Goal: Task Accomplishment & Management: Manage account settings

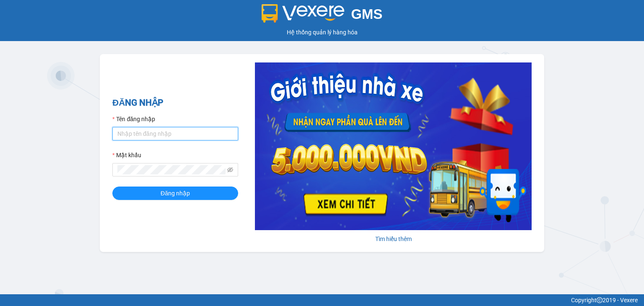
click at [189, 132] on input "Tên đăng nhập" at bounding box center [175, 133] width 126 height 13
type input "htttam.halan"
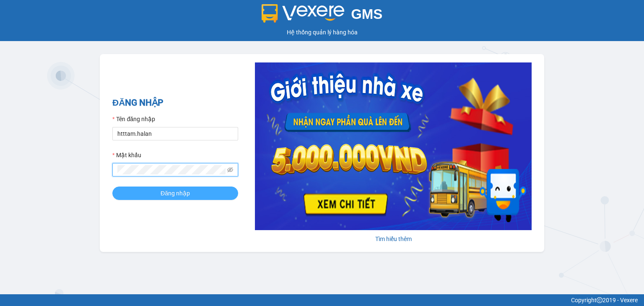
click at [159, 187] on button "Đăng nhập" at bounding box center [175, 193] width 126 height 13
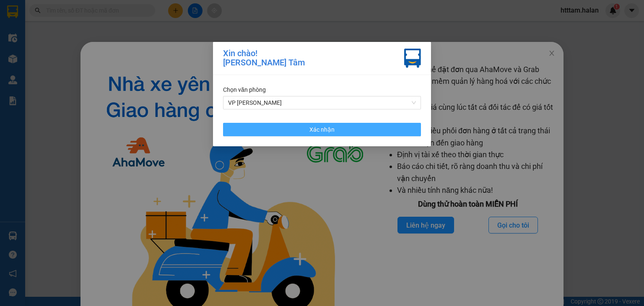
click at [328, 130] on span "Xác nhận" at bounding box center [322, 129] width 25 height 9
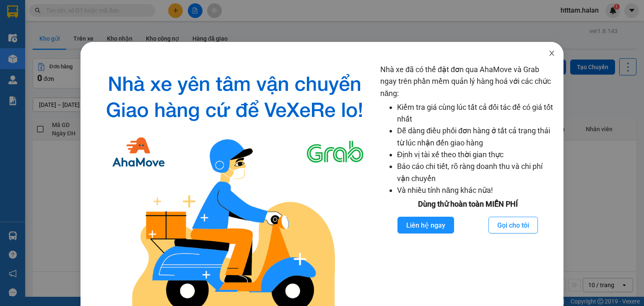
click at [549, 55] on icon "close" at bounding box center [552, 53] width 7 height 7
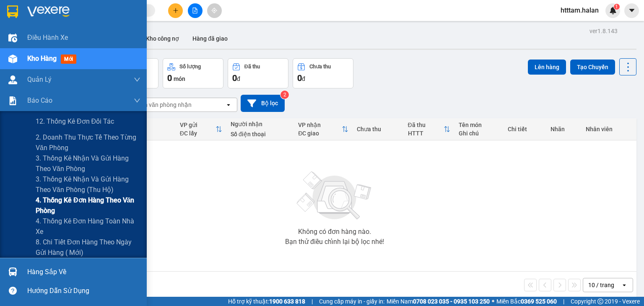
click at [63, 206] on span "4. Thống kê đơn hàng theo văn phòng" at bounding box center [88, 205] width 105 height 21
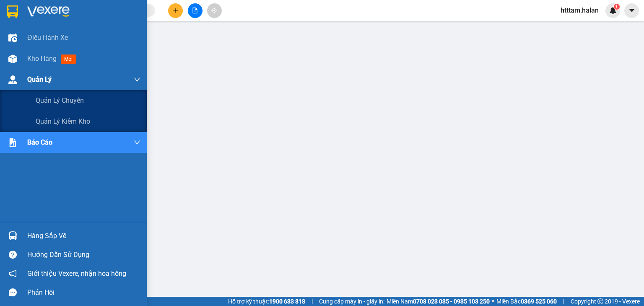
click at [37, 79] on span "Quản Lý" at bounding box center [39, 79] width 24 height 10
click at [69, 100] on span "Quản lý chuyến" at bounding box center [60, 100] width 49 height 10
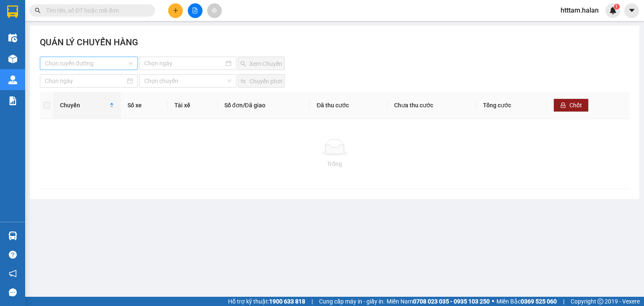
click at [96, 62] on input "search" at bounding box center [86, 63] width 82 height 13
click at [175, 6] on button at bounding box center [175, 10] width 15 height 15
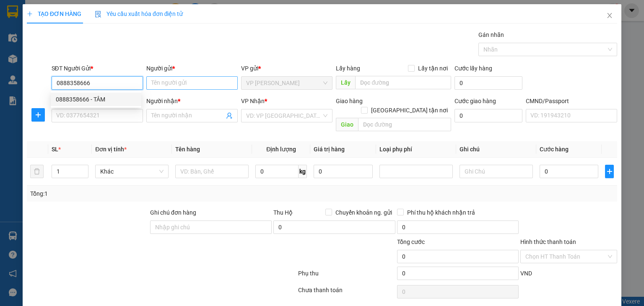
type input "0888358666"
click at [164, 80] on input "Người gửi *" at bounding box center [191, 82] width 91 height 13
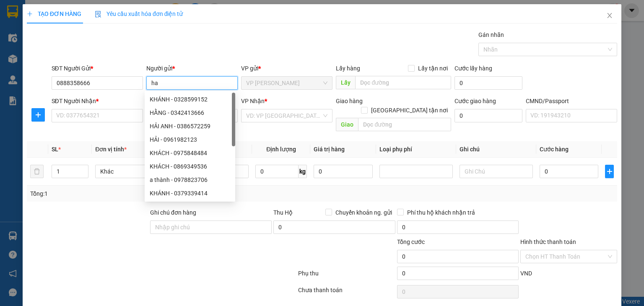
type input "h"
type input "a"
type input "hoàng tâm"
click at [196, 52] on div "Gói vận chuyển * Tiêu chuẩn Gán nhãn Nhãn" at bounding box center [335, 44] width 570 height 29
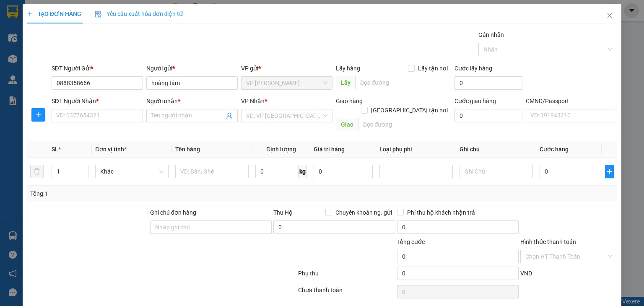
click at [280, 86] on span "VP Hồng Hà" at bounding box center [286, 83] width 81 height 13
click at [105, 115] on input "SĐT Người Nhận *" at bounding box center [97, 115] width 91 height 13
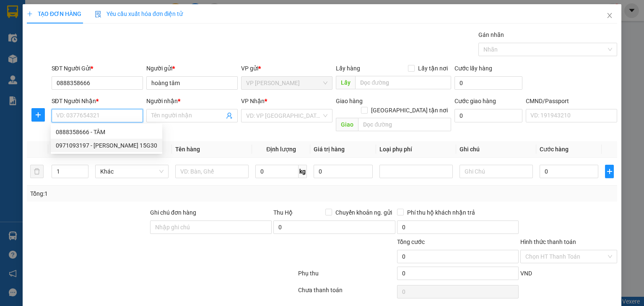
click at [73, 142] on div "0971093197 - HÀ SỸ HẢI 15G30" at bounding box center [107, 145] width 102 height 9
type input "0971093197"
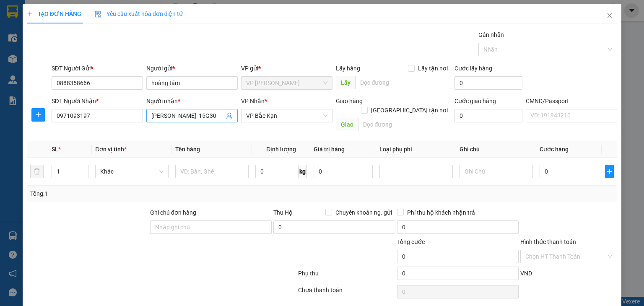
click at [200, 117] on input "HÀ SỸ HẢI 15G30" at bounding box center [187, 115] width 73 height 9
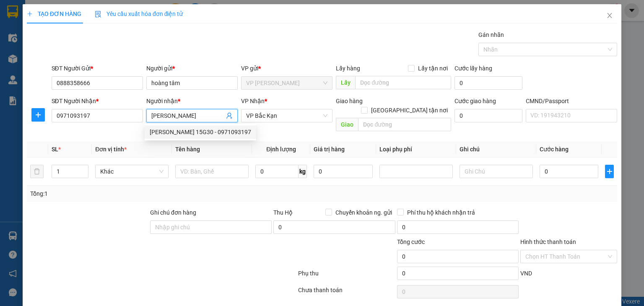
type input "HÀ SỸ HẢI"
click at [93, 208] on div at bounding box center [87, 222] width 123 height 29
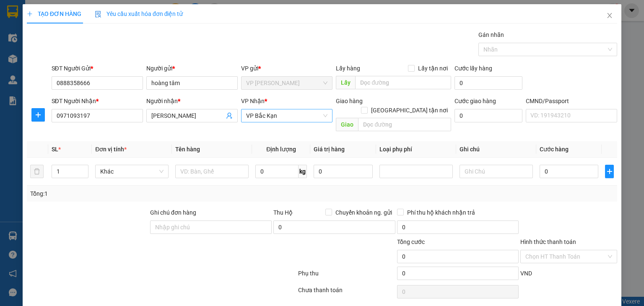
click at [289, 122] on span "VP Bắc Kạn" at bounding box center [286, 116] width 81 height 13
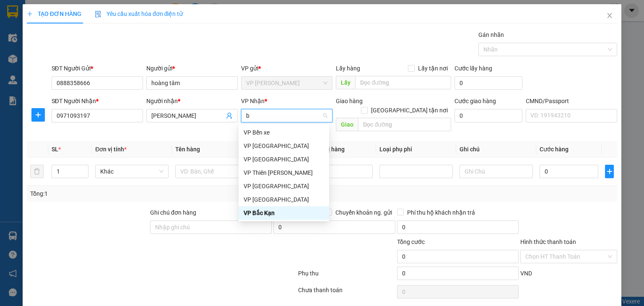
type input "bs"
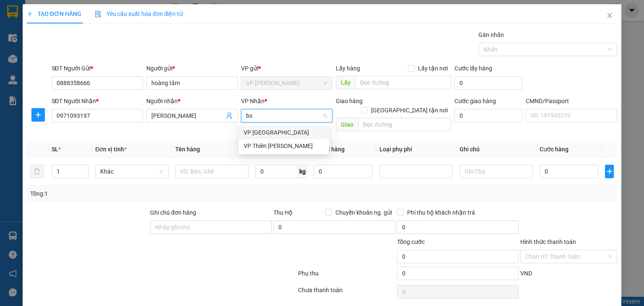
click at [263, 132] on div "VP Bắc Sơn" at bounding box center [284, 132] width 81 height 9
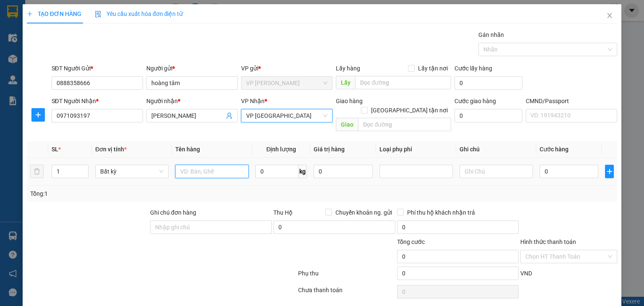
click at [203, 165] on input "text" at bounding box center [211, 171] width 73 height 13
type input "hộp mỹ phẩm"
click at [276, 165] on input "0" at bounding box center [277, 171] width 43 height 13
type input "1"
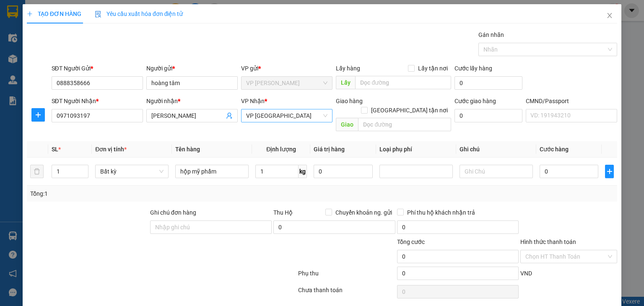
click at [322, 189] on div "Tổng: 1" at bounding box center [322, 193] width 584 height 9
type input "50.000"
click at [607, 15] on icon "close" at bounding box center [610, 15] width 7 height 7
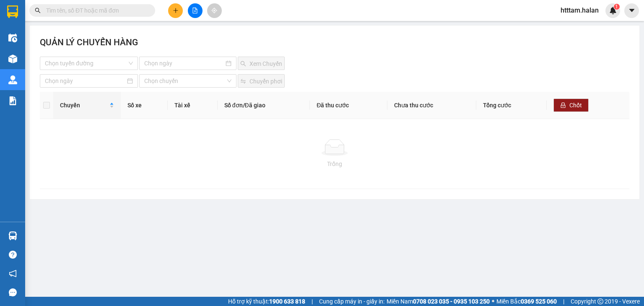
click at [84, 12] on input "text" at bounding box center [95, 10] width 99 height 9
click at [117, 7] on input "text" at bounding box center [95, 10] width 99 height 9
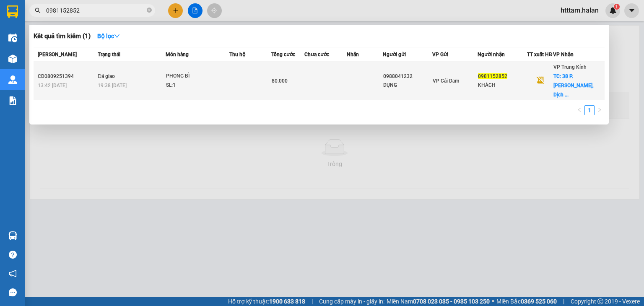
type input "0981152852"
click at [216, 81] on div "SL: 1" at bounding box center [197, 85] width 63 height 9
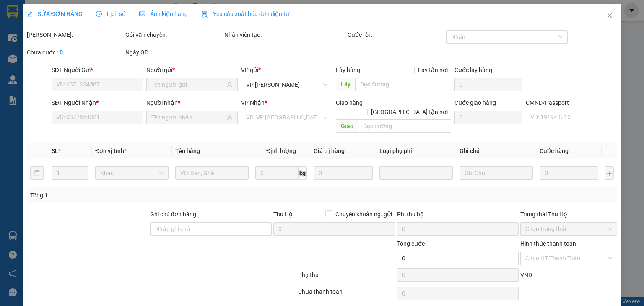
type input "0988041232"
type input "DỤNG"
type input "0981152852"
type input "KHÁCH"
checkbox input "true"
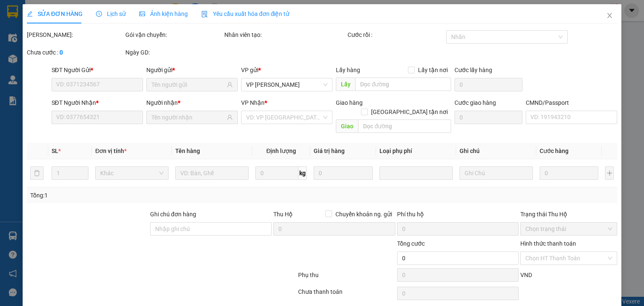
type input "38 P.Trần Thái Tông, Dịch Vọng, Cầu Giấy, Hà Nội, Việt Nam"
type input "30.000"
type input "80.000"
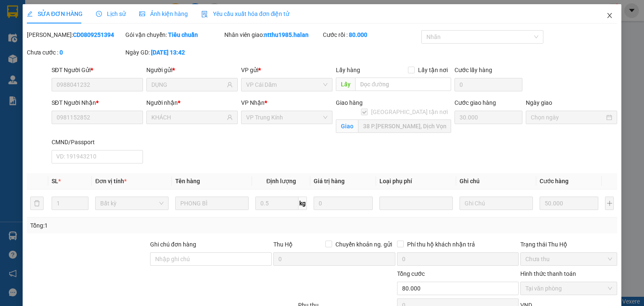
click at [607, 15] on icon "close" at bounding box center [610, 15] width 7 height 7
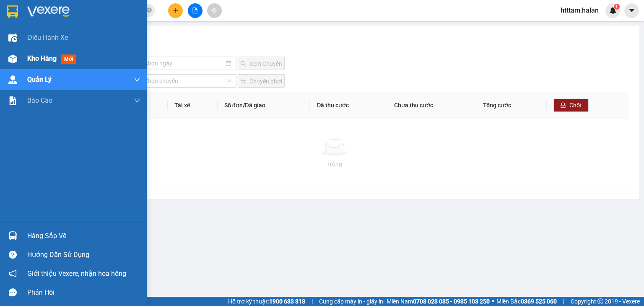
click at [15, 60] on img at bounding box center [12, 59] width 9 height 9
